Goal: Information Seeking & Learning: Learn about a topic

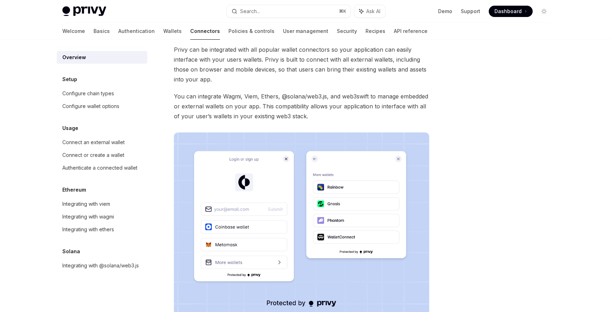
scroll to position [37, 0]
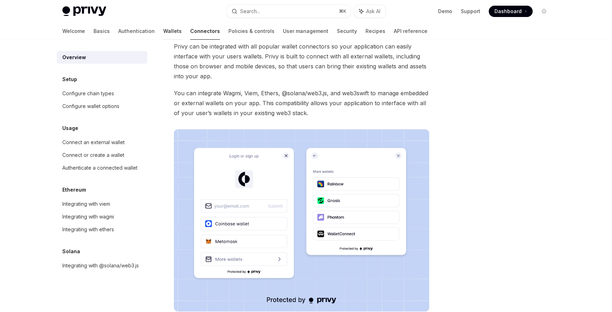
click at [163, 34] on link "Wallets" at bounding box center [172, 31] width 18 height 17
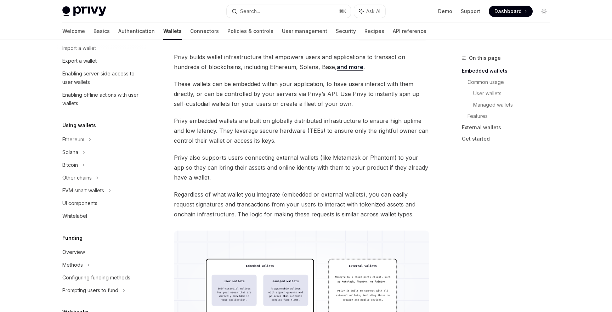
scroll to position [109, 0]
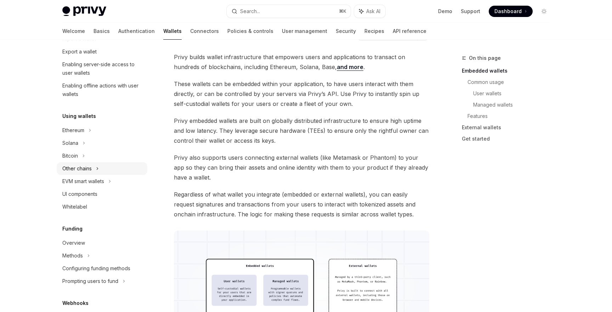
click at [97, 169] on icon at bounding box center [97, 168] width 3 height 9
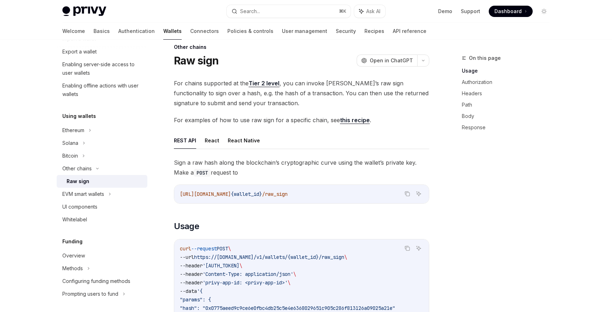
scroll to position [12, 0]
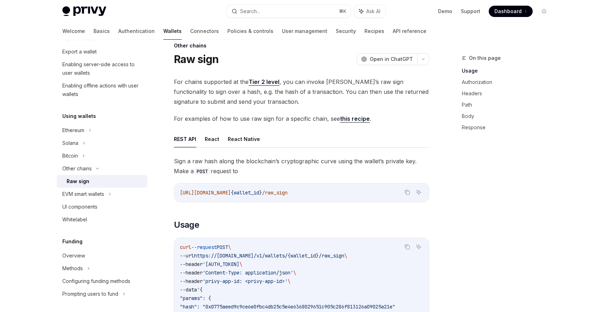
click at [267, 84] on link "Tier 2 level" at bounding box center [264, 81] width 31 height 7
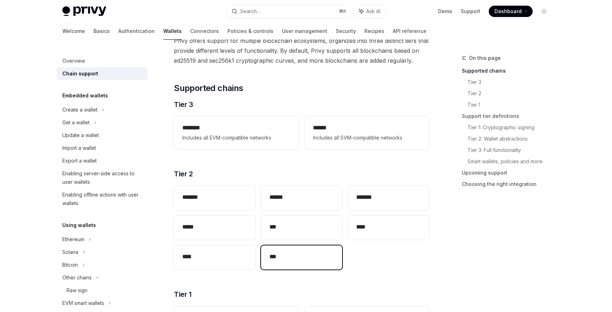
click at [290, 266] on div "***" at bounding box center [302, 258] width 82 height 24
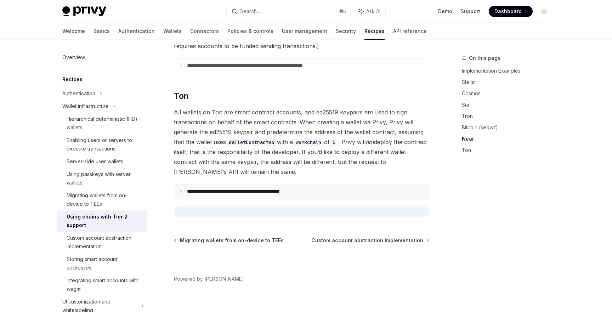
click at [259, 185] on summary "**********" at bounding box center [301, 191] width 255 height 15
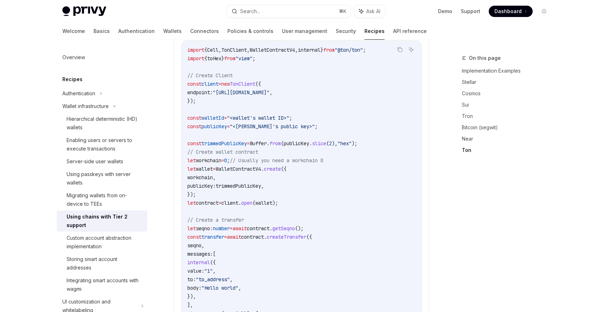
scroll to position [909, 0]
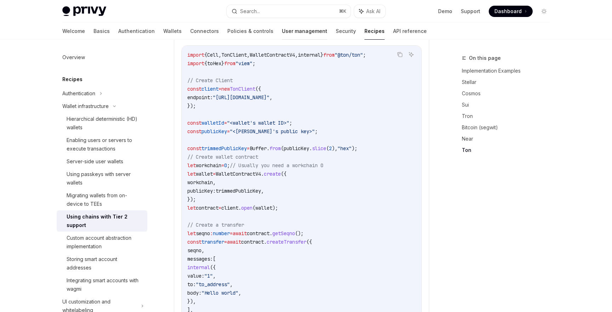
click at [282, 33] on link "User management" at bounding box center [304, 31] width 45 height 17
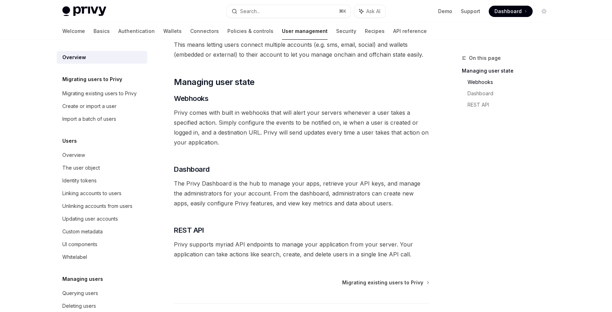
scroll to position [128, 0]
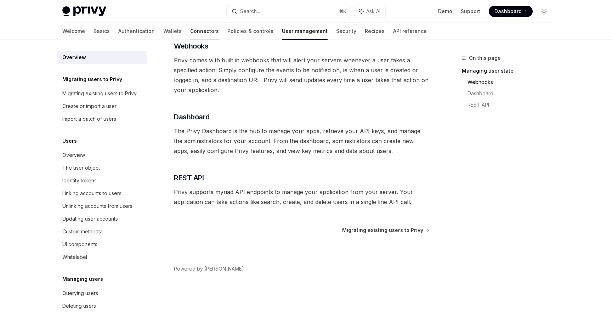
click at [190, 31] on link "Connectors" at bounding box center [204, 31] width 29 height 17
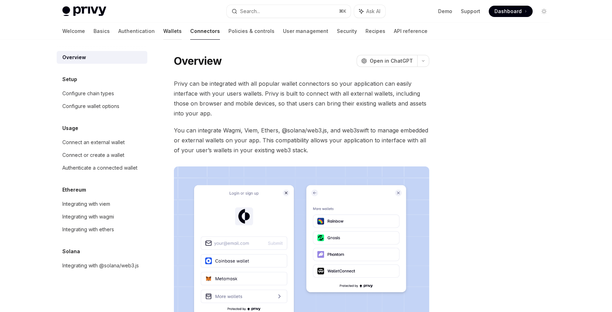
click at [163, 33] on link "Wallets" at bounding box center [172, 31] width 18 height 17
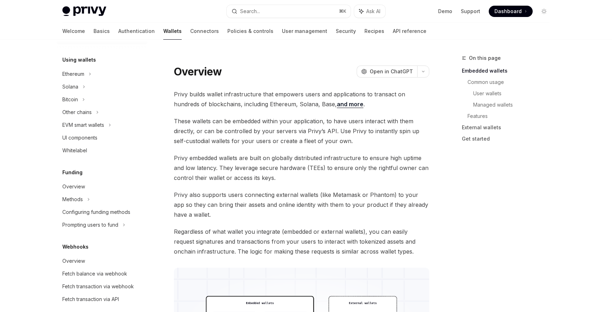
scroll to position [172, 0]
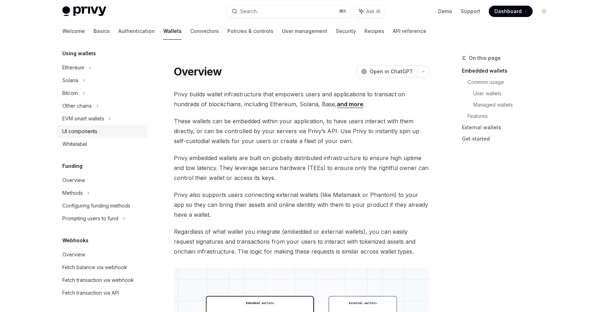
click at [96, 133] on div "UI components" at bounding box center [79, 131] width 35 height 9
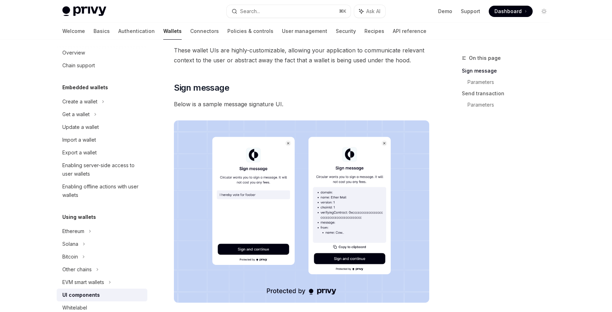
scroll to position [8, 0]
click at [102, 102] on icon at bounding box center [103, 102] width 3 height 9
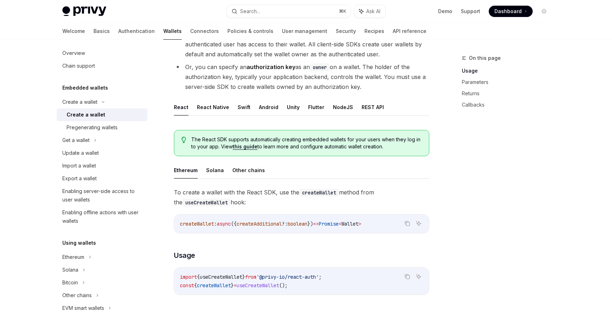
scroll to position [96, 0]
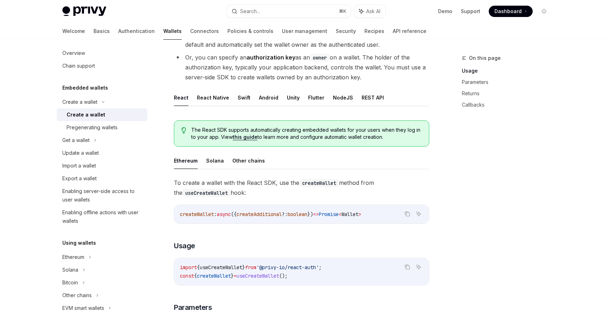
click at [246, 169] on ul "Ethereum Solana Other chains" at bounding box center [302, 160] width 256 height 17
click at [247, 168] on button "Other chains" at bounding box center [248, 160] width 33 height 17
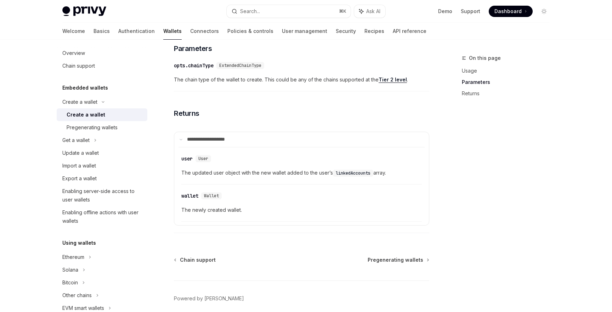
scroll to position [385, 0]
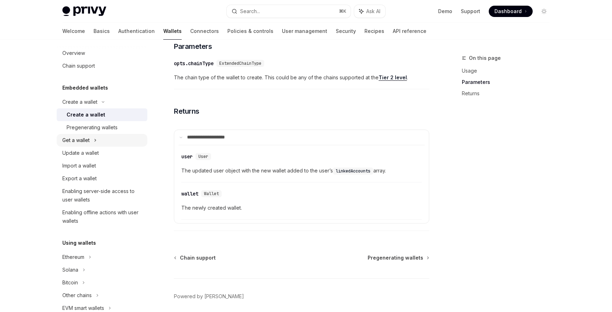
click at [97, 140] on div "Get a wallet" at bounding box center [102, 140] width 91 height 13
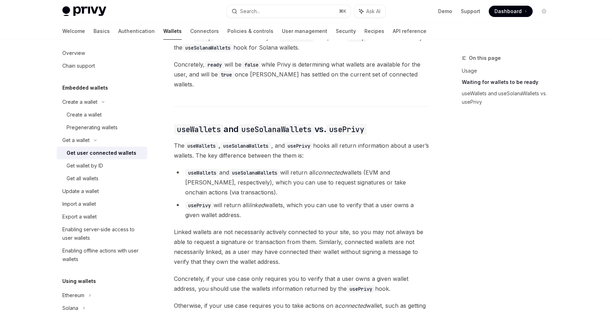
scroll to position [534, 0]
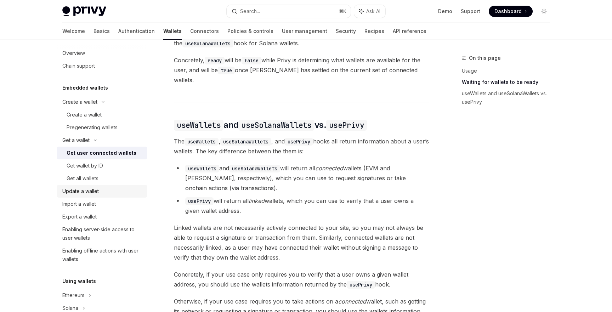
click at [102, 192] on div "Update a wallet" at bounding box center [102, 191] width 81 height 9
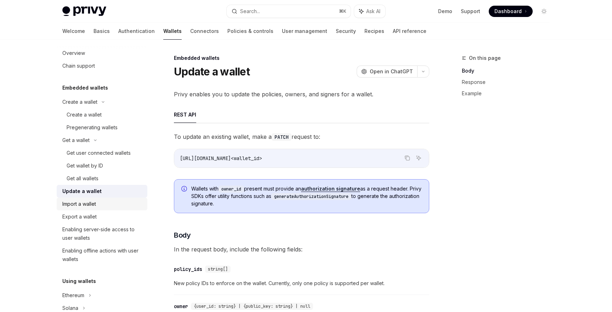
click at [101, 202] on div "Import a wallet" at bounding box center [102, 204] width 81 height 9
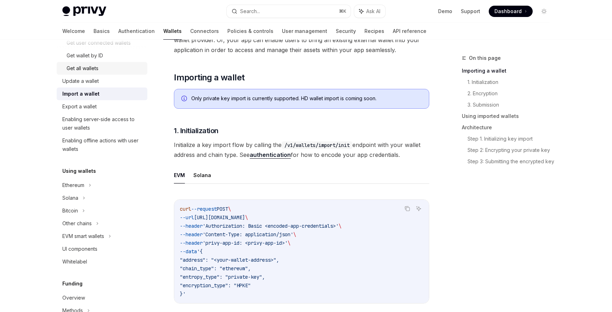
scroll to position [124, 0]
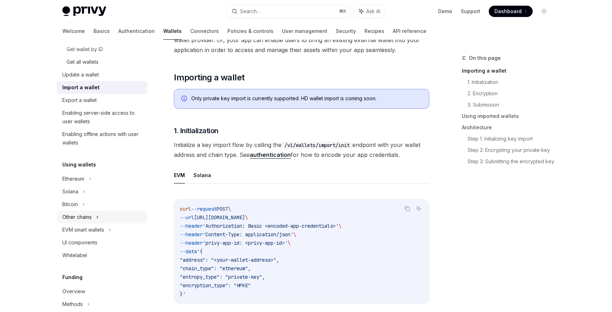
click at [86, 216] on div "Other chains" at bounding box center [76, 217] width 29 height 9
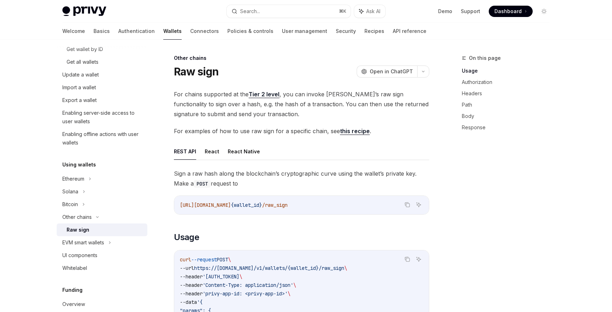
click at [88, 231] on div "Raw sign" at bounding box center [78, 230] width 23 height 9
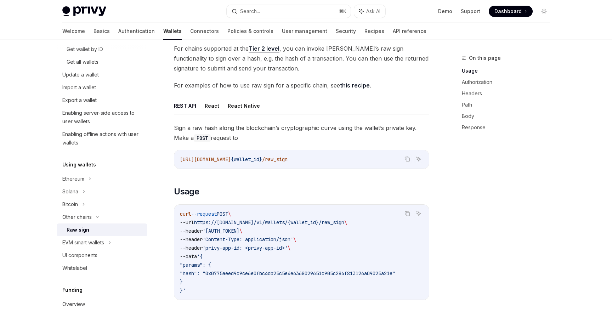
scroll to position [56, 0]
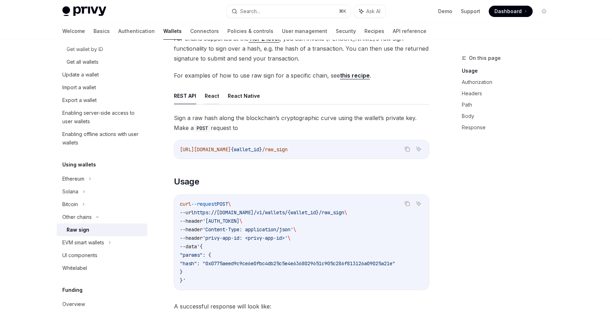
click at [217, 95] on button "React" at bounding box center [212, 96] width 15 height 17
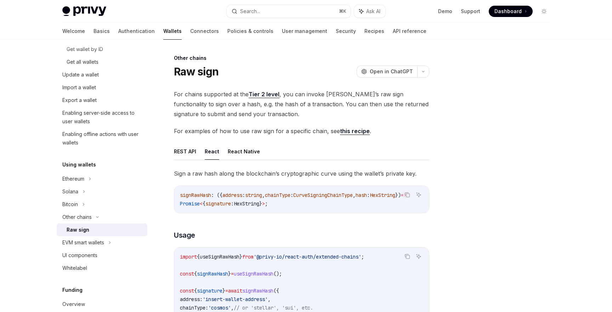
click at [271, 94] on link "Tier 2 level" at bounding box center [264, 94] width 31 height 7
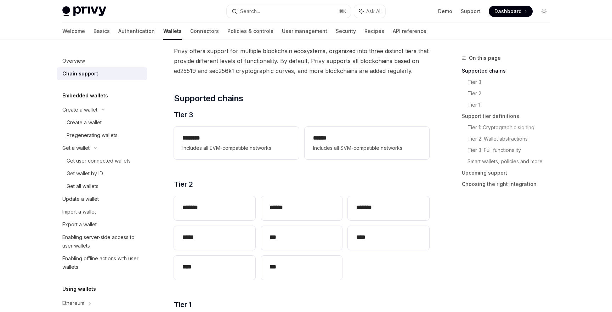
scroll to position [5, 0]
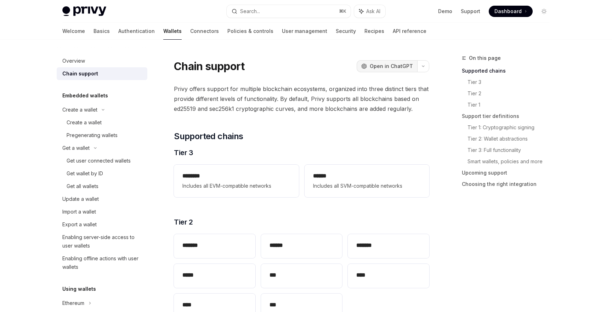
click at [396, 68] on span "Open in ChatGPT" at bounding box center [391, 66] width 43 height 7
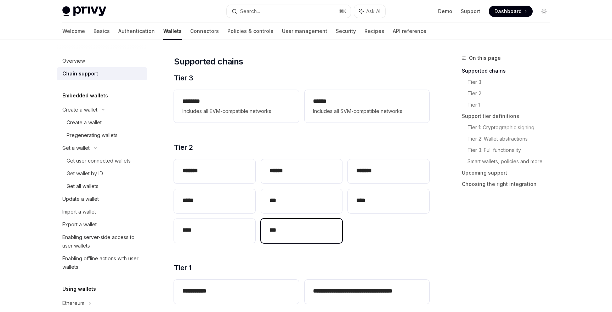
click at [285, 230] on h2 "***" at bounding box center [302, 230] width 65 height 9
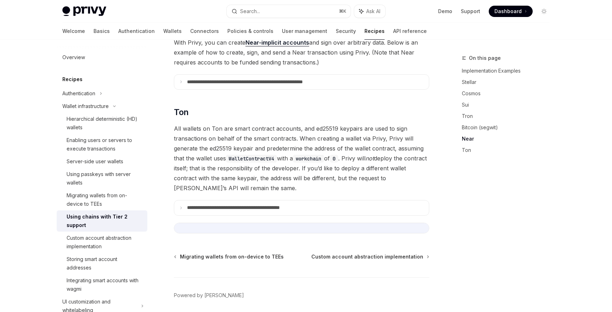
scroll to position [726, 0]
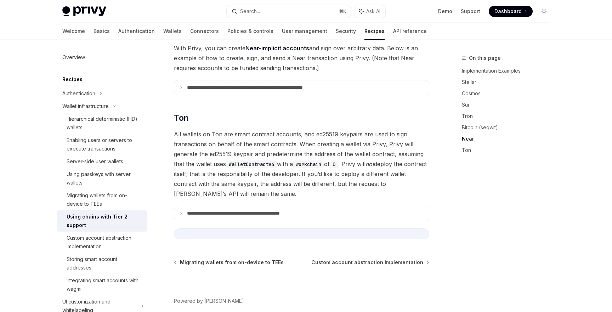
click at [264, 208] on summary "**********" at bounding box center [301, 213] width 255 height 15
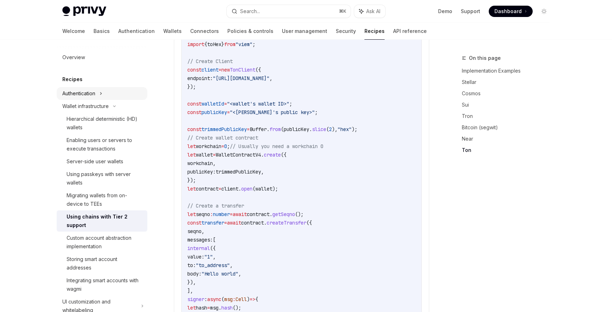
scroll to position [906, 0]
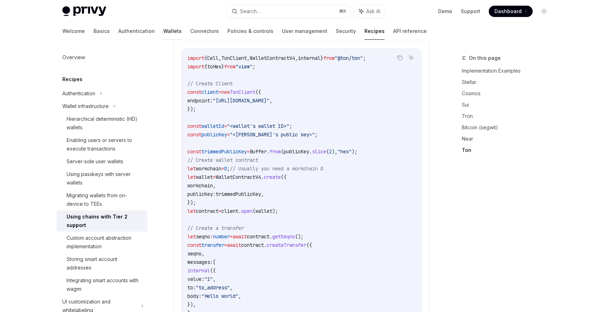
click at [163, 31] on link "Wallets" at bounding box center [172, 31] width 18 height 17
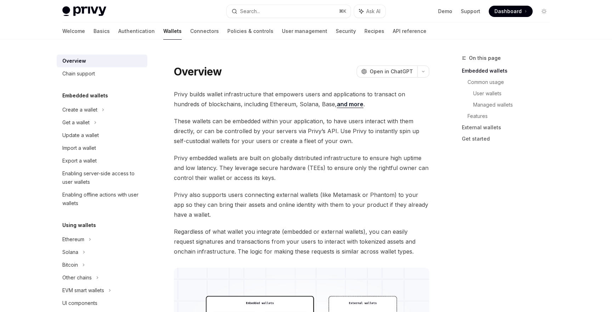
type textarea "*"
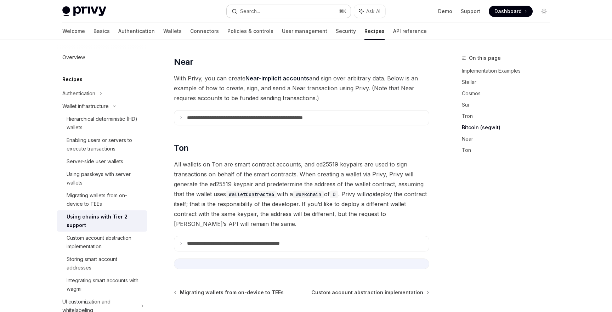
click at [241, 12] on div "Search..." at bounding box center [250, 11] width 20 height 9
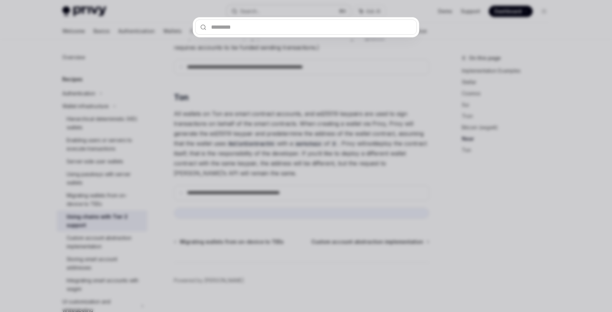
scroll to position [748, 0]
type input "*"
type textarea "*"
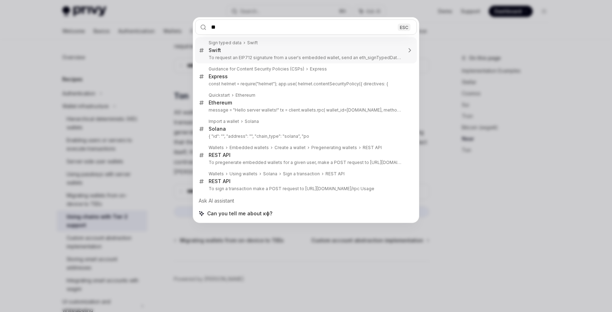
type input "*"
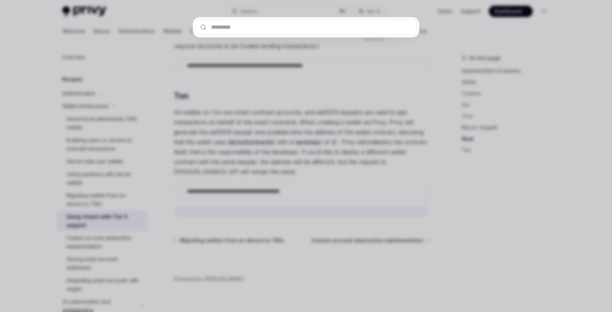
type input "*"
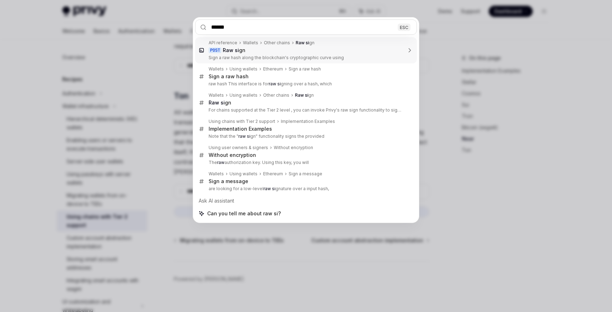
type input "*****"
type textarea "*"
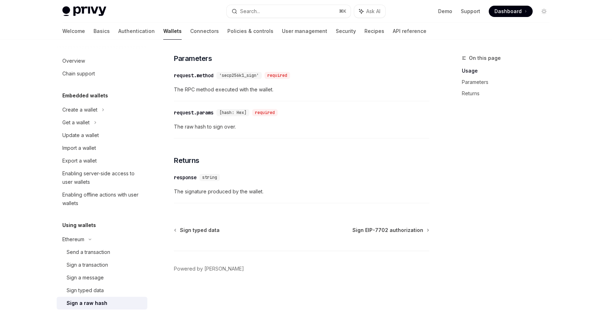
scroll to position [40, 0]
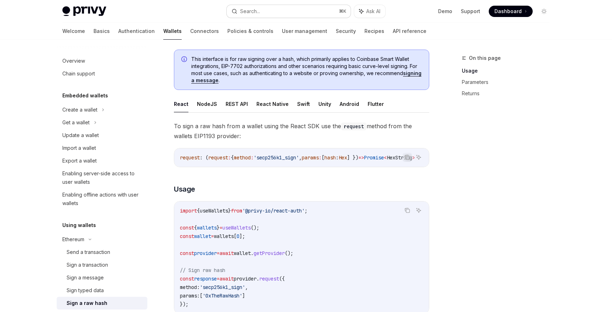
click at [251, 10] on div "Search..." at bounding box center [250, 11] width 20 height 9
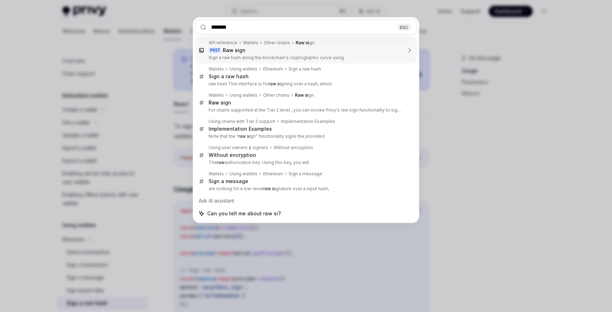
type input "********"
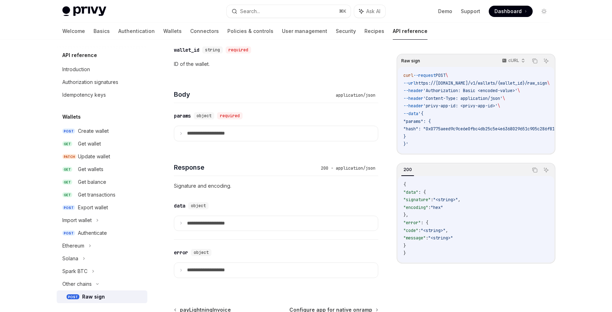
scroll to position [392, 0]
click at [234, 130] on p "**********" at bounding box center [211, 132] width 49 height 6
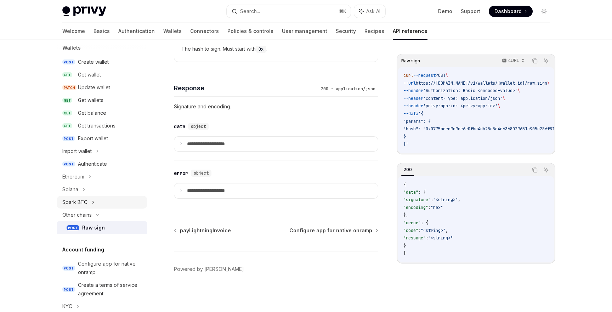
scroll to position [94, 0]
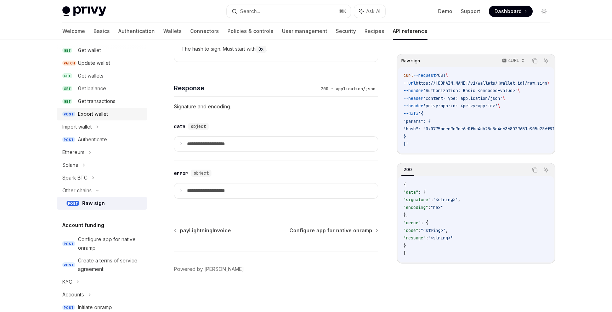
click at [107, 116] on div "Export wallet" at bounding box center [93, 114] width 30 height 9
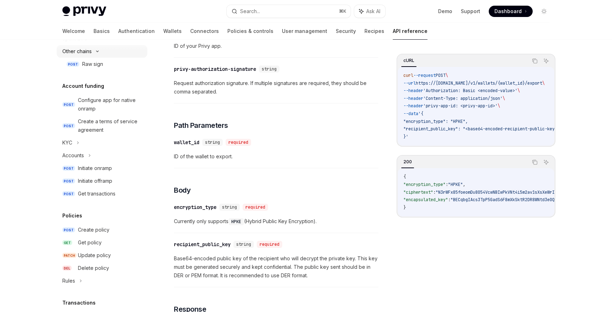
scroll to position [241, 0]
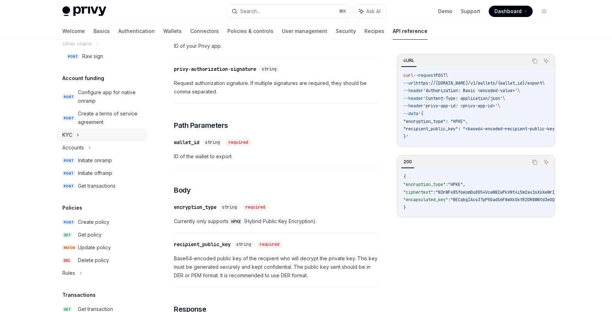
click at [90, 139] on div "KYC" at bounding box center [102, 135] width 91 height 13
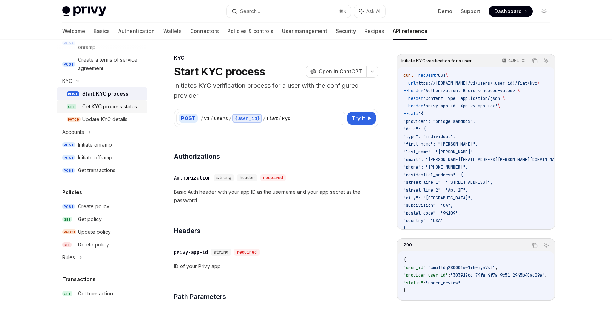
scroll to position [319, 0]
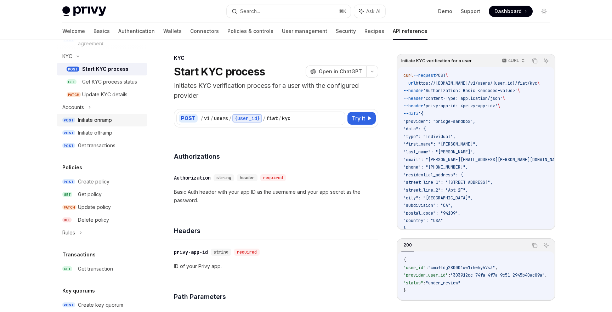
click at [110, 122] on div "Initiate onramp" at bounding box center [95, 120] width 34 height 9
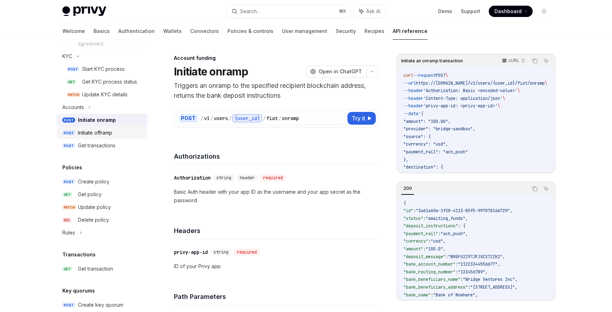
click at [111, 137] on div "Initiate offramp" at bounding box center [95, 133] width 34 height 9
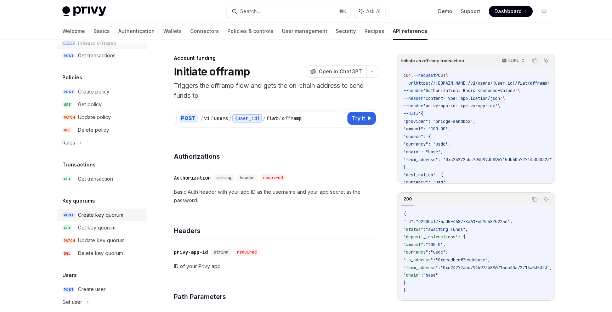
scroll to position [471, 0]
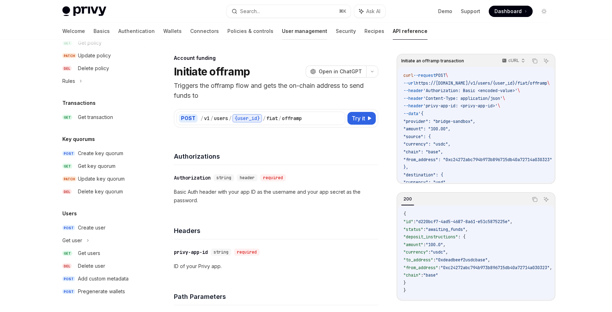
click at [282, 30] on link "User management" at bounding box center [304, 31] width 45 height 17
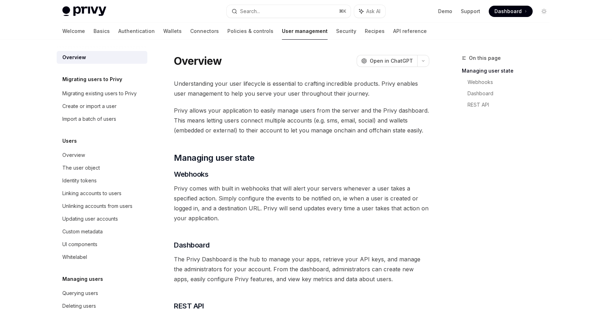
click at [316, 35] on div "Welcome Basics Authentication Wallets Connectors Policies & controls User manag…" at bounding box center [244, 31] width 365 height 17
click at [365, 34] on link "Recipes" at bounding box center [375, 31] width 20 height 17
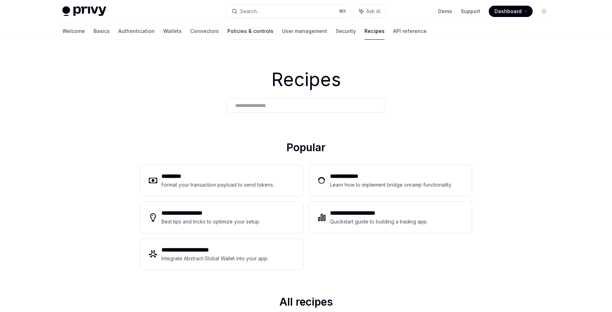
click at [228, 36] on link "Policies & controls" at bounding box center [251, 31] width 46 height 17
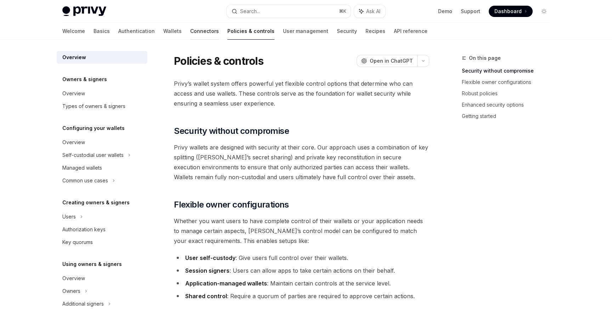
click at [190, 32] on link "Connectors" at bounding box center [204, 31] width 29 height 17
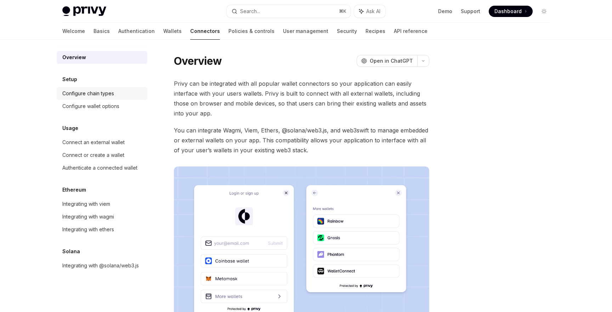
click at [114, 95] on div "Configure chain types" at bounding box center [88, 93] width 52 height 9
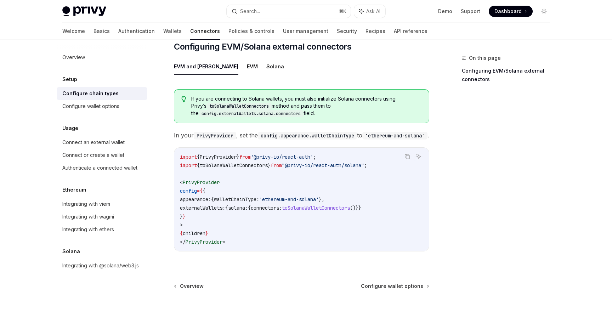
scroll to position [100, 0]
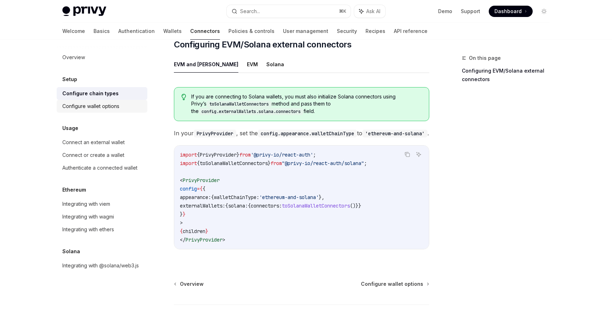
click at [121, 109] on div "Configure wallet options" at bounding box center [102, 106] width 81 height 9
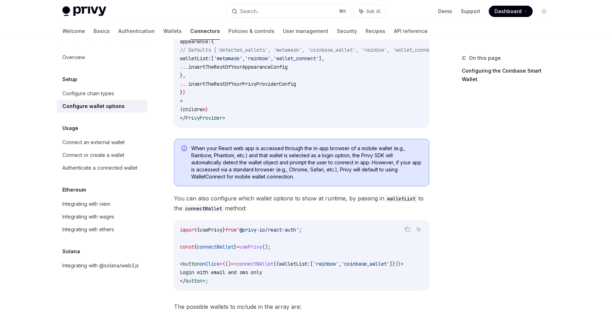
scroll to position [125, 0]
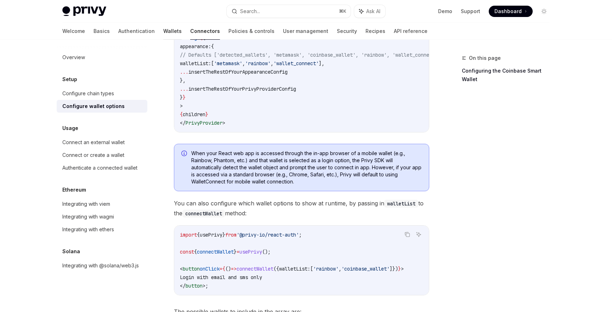
click at [163, 31] on link "Wallets" at bounding box center [172, 31] width 18 height 17
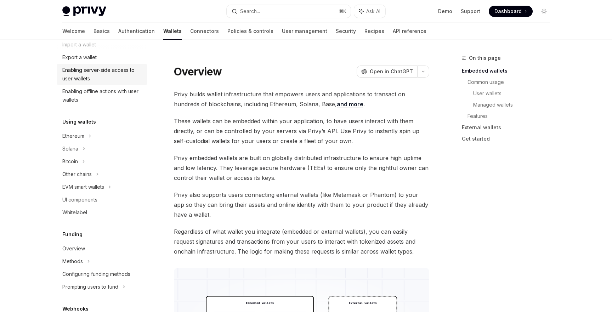
scroll to position [106, 0]
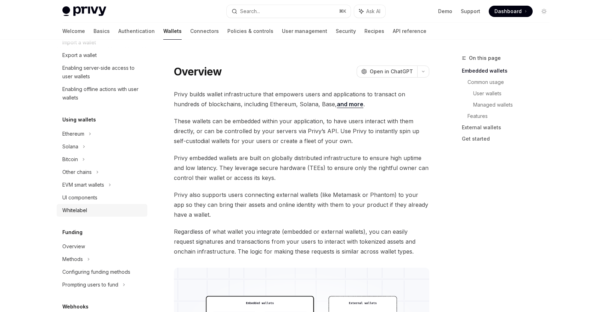
click at [88, 214] on div "Whitelabel" at bounding box center [102, 210] width 81 height 9
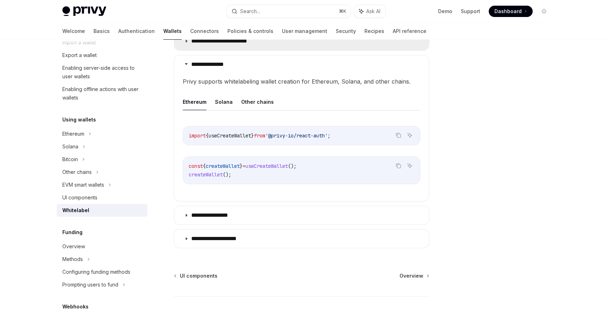
scroll to position [216, 0]
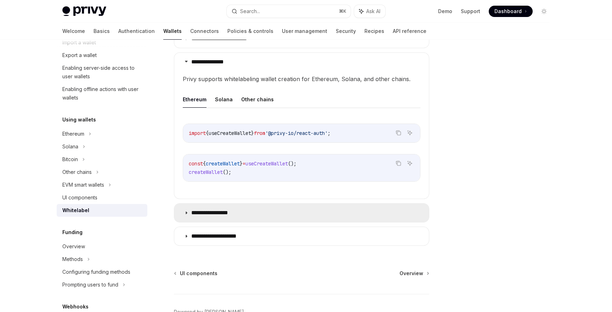
click at [204, 213] on p "**********" at bounding box center [216, 212] width 51 height 7
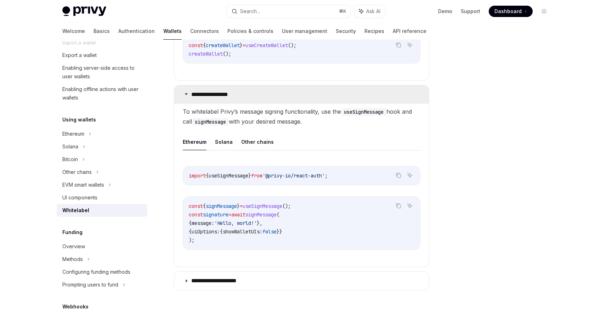
scroll to position [336, 0]
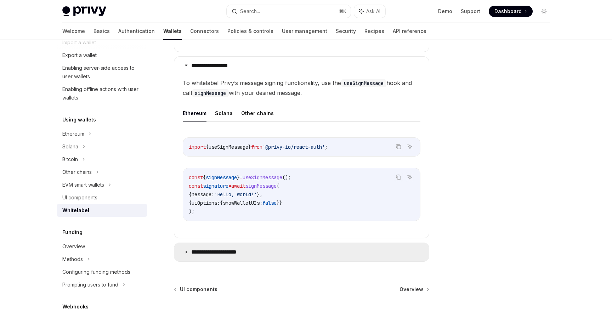
click at [217, 248] on summary "**********" at bounding box center [301, 252] width 255 height 18
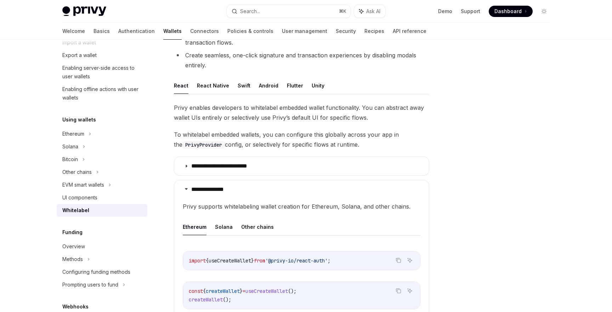
scroll to position [74, 0]
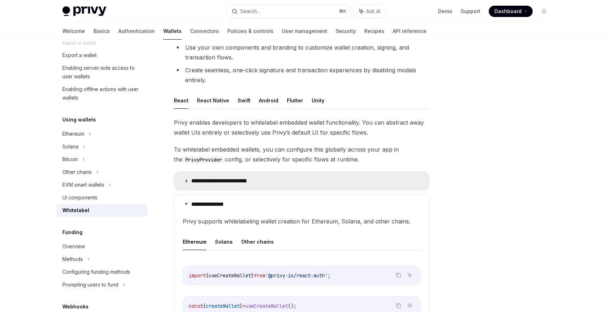
click at [222, 183] on p "**********" at bounding box center [225, 181] width 68 height 7
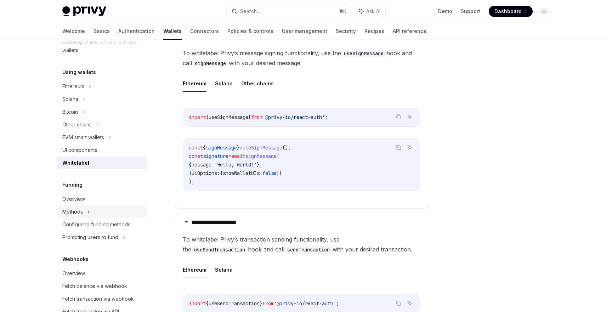
scroll to position [157, 0]
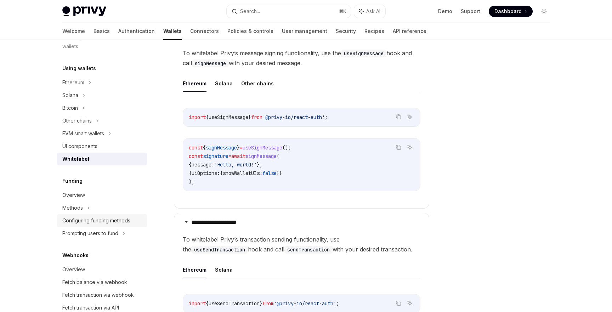
click at [100, 220] on div "Configuring funding methods" at bounding box center [96, 221] width 68 height 9
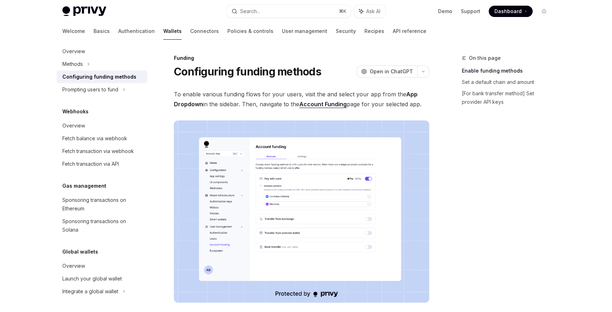
scroll to position [7, 0]
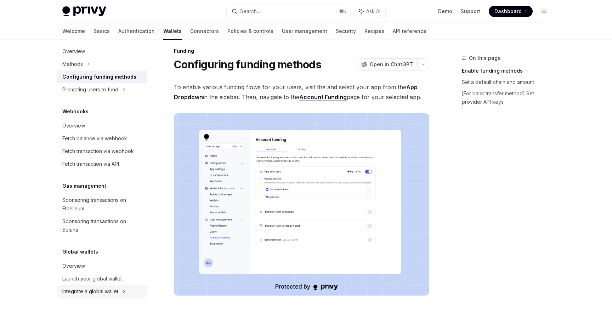
type textarea "*"
